Goal: Transaction & Acquisition: Purchase product/service

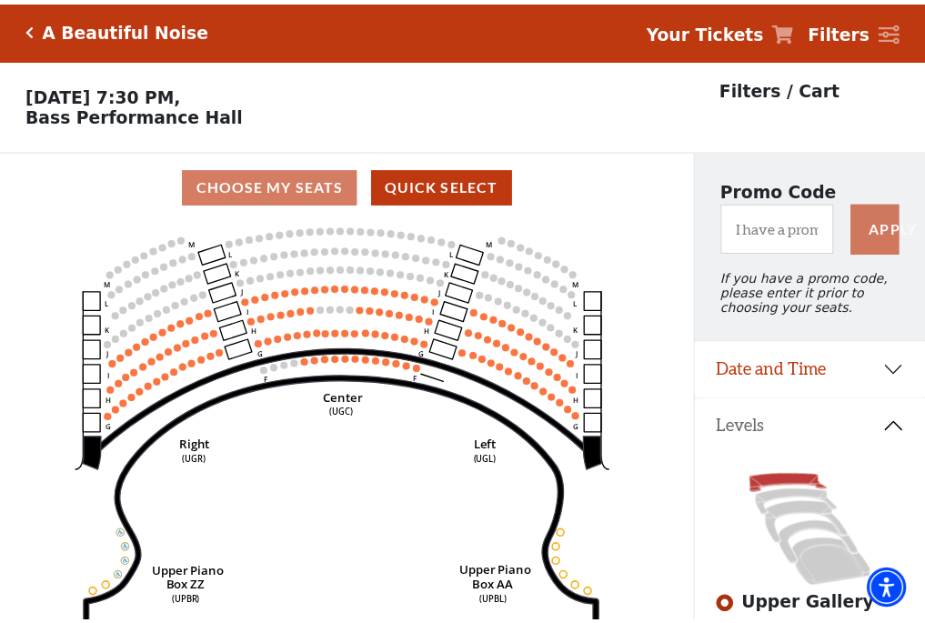
scroll to position [85, 0]
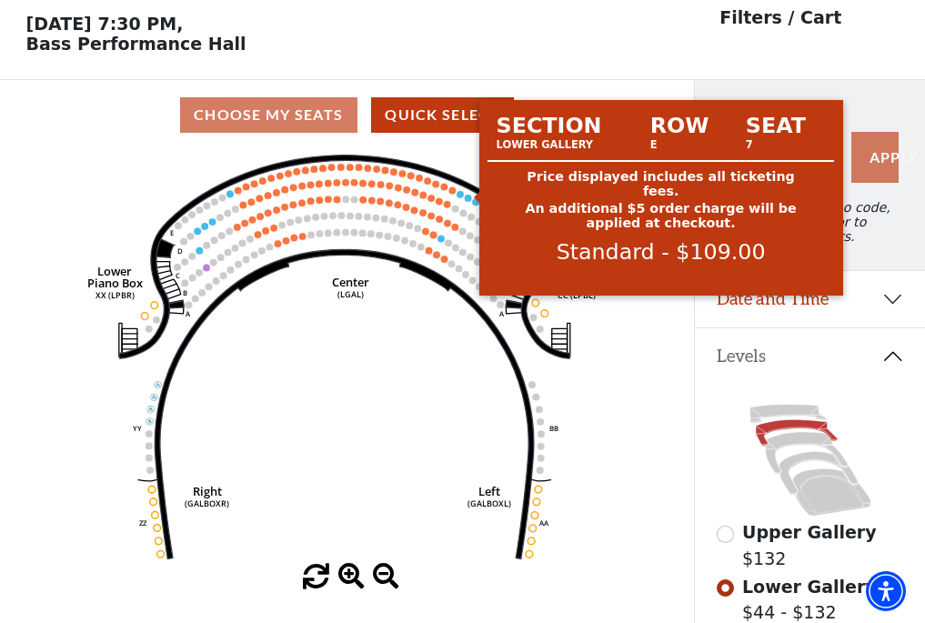
scroll to position [85, 0]
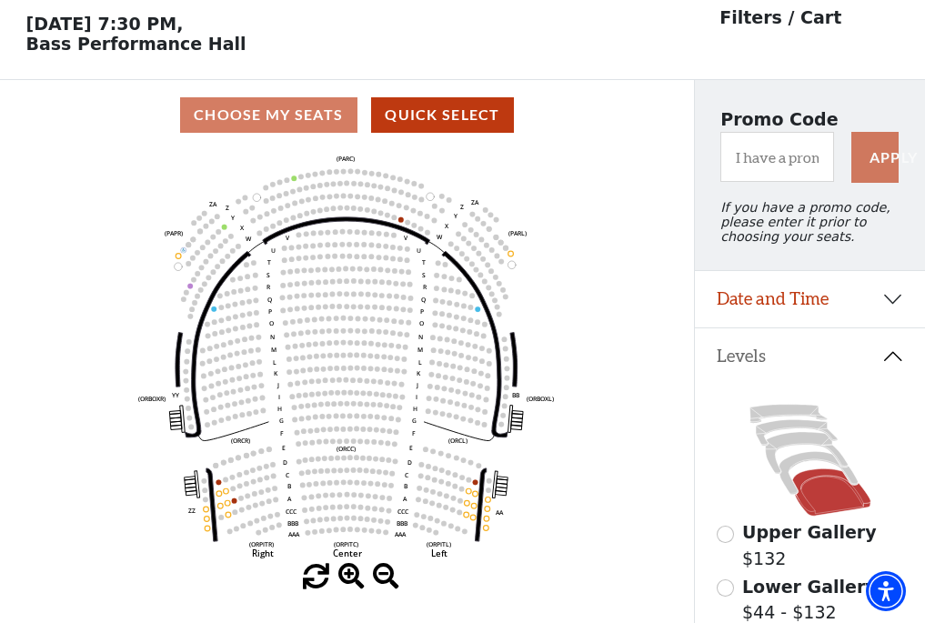
scroll to position [85, 0]
